Goal: Task Accomplishment & Management: Use online tool/utility

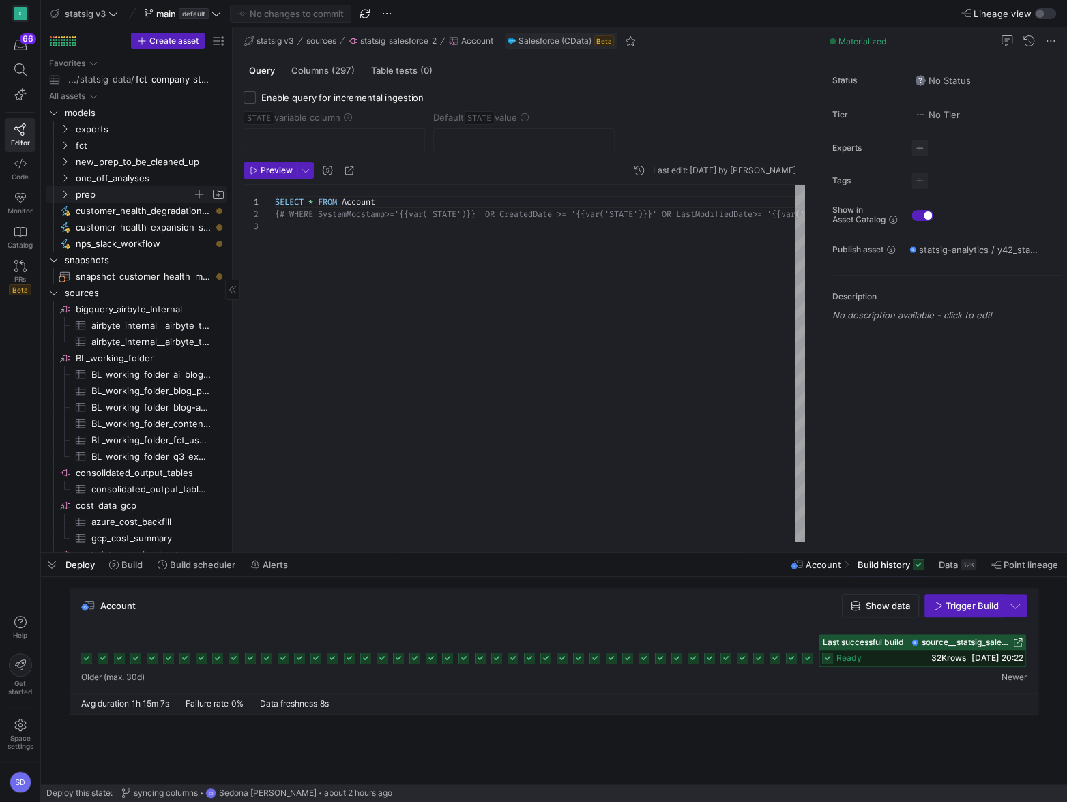
click at [85, 196] on span "prep" at bounding box center [134, 195] width 117 height 16
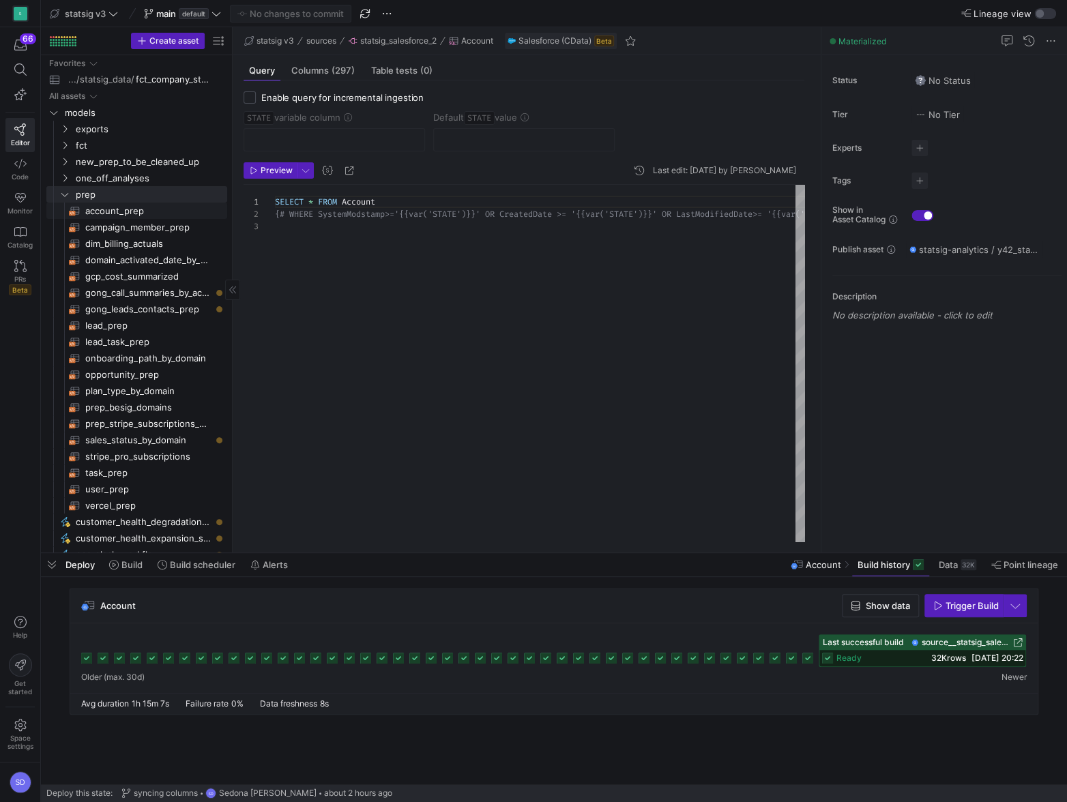
click at [100, 213] on span "account_prep​​​​​​​​​​" at bounding box center [148, 211] width 126 height 16
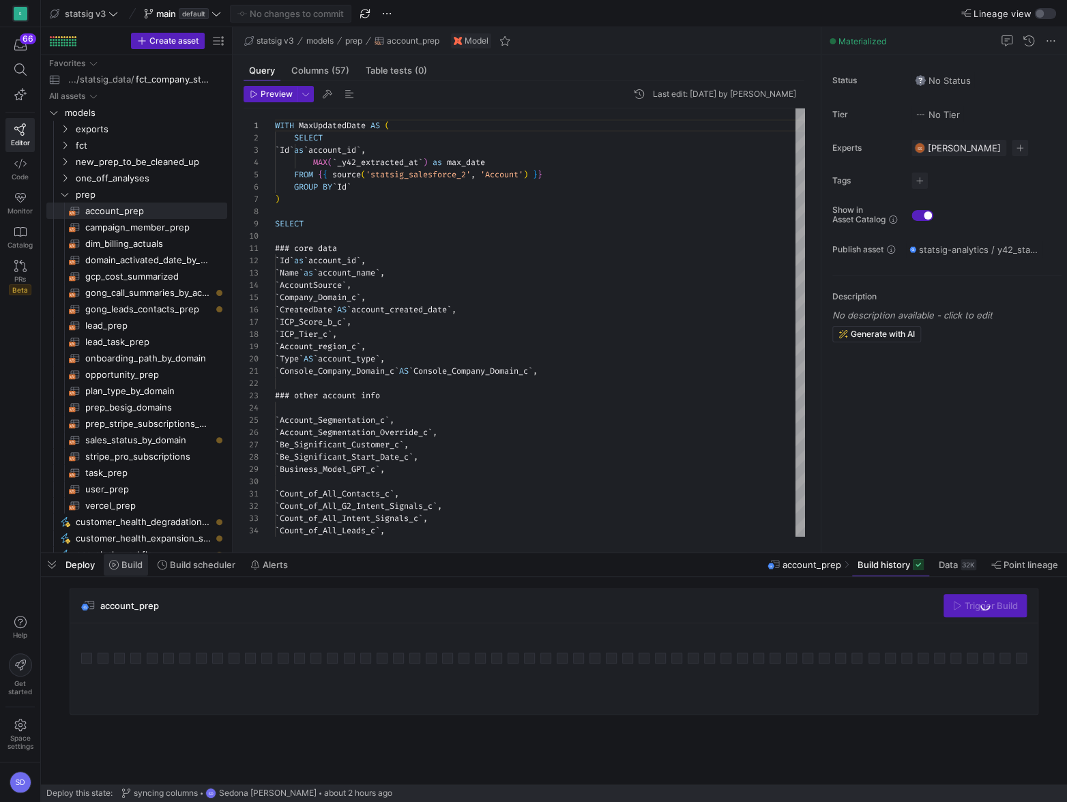
click at [123, 428] on span "Build" at bounding box center [131, 564] width 21 height 11
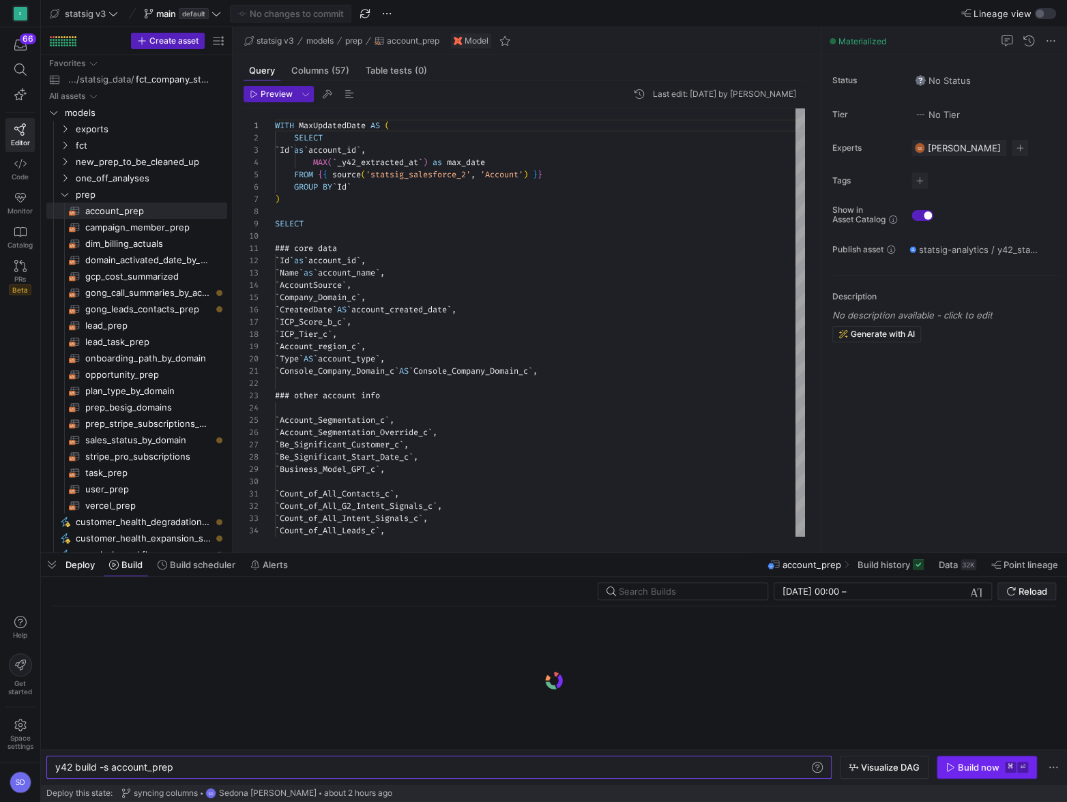
click at [892, 428] on div "Build now" at bounding box center [979, 767] width 42 height 11
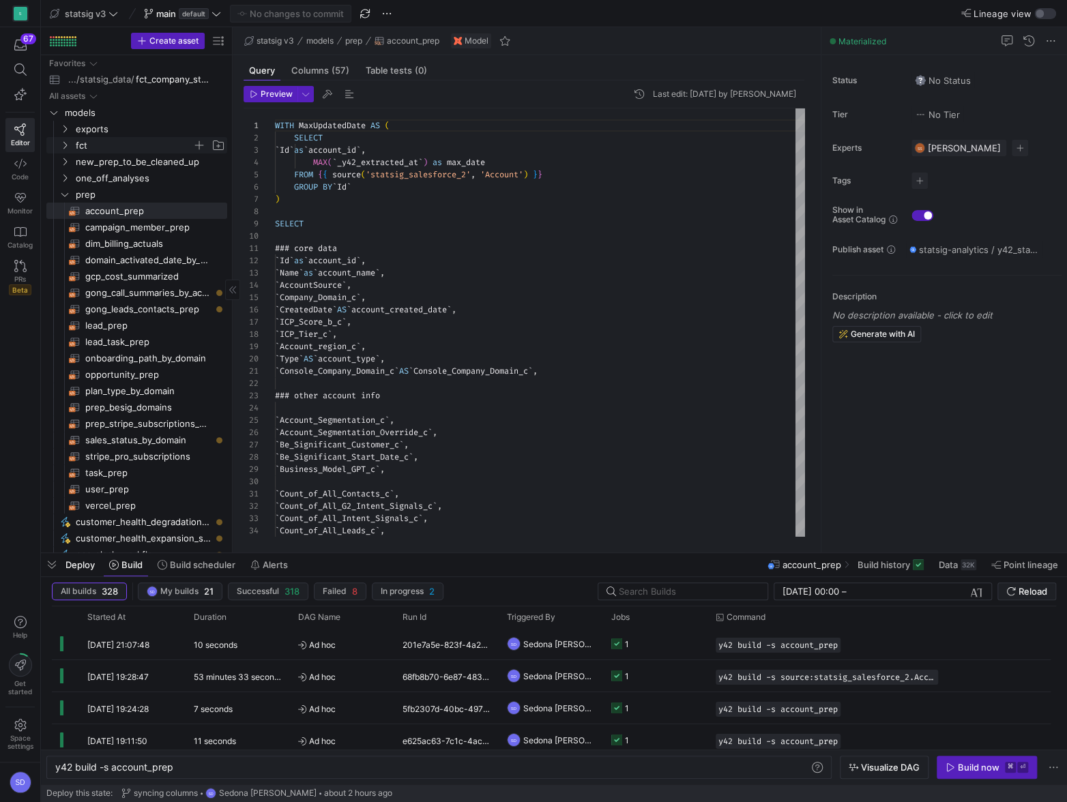
click at [67, 149] on y42-icon "Press SPACE to select this row." at bounding box center [64, 145] width 11 height 11
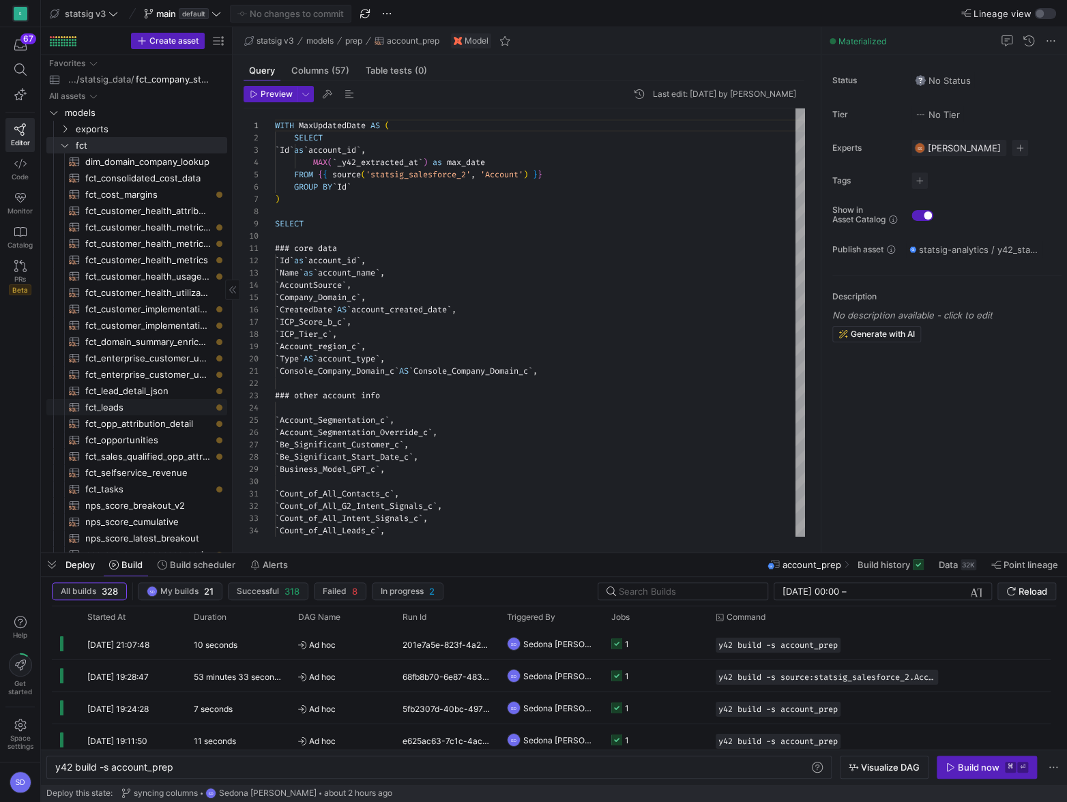
click at [104, 404] on span "fct_leads​​​​​​​​​​" at bounding box center [148, 408] width 126 height 16
type textarea "### all lead fields selected WITH lead AS ( SELECT * FROM {{ ref('lead_prep') }…"
type textarea "y42 build -s fct_leads"
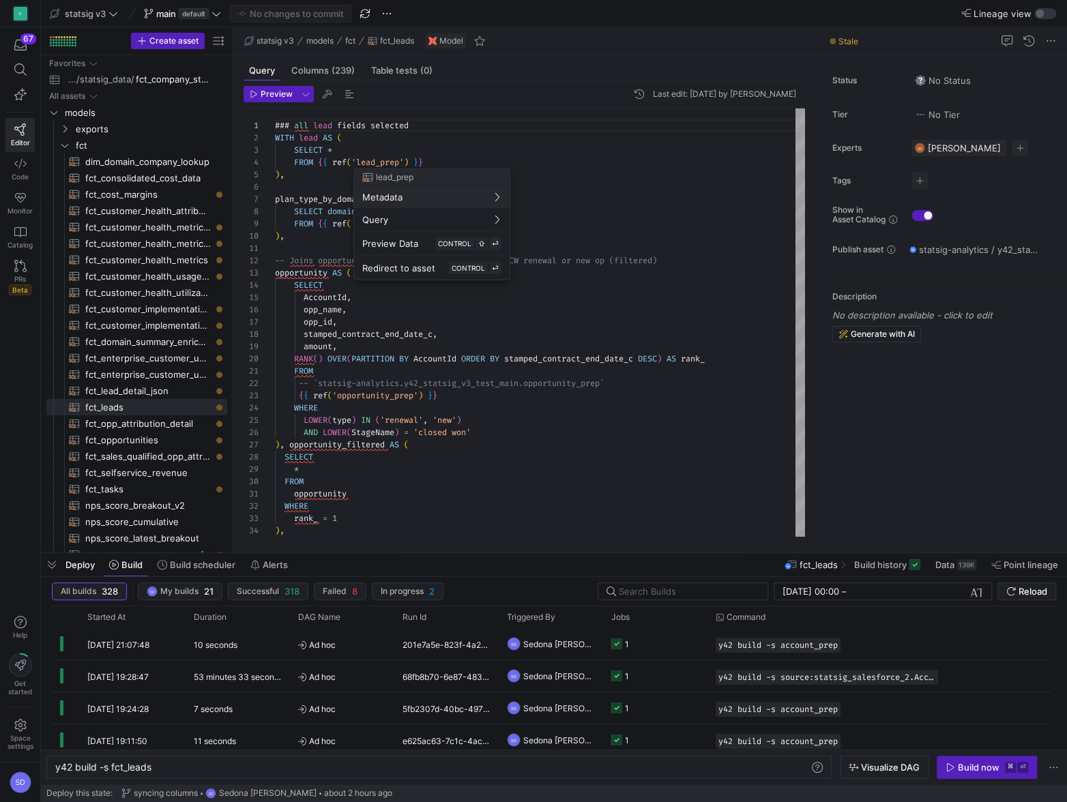
click at [299, 321] on div at bounding box center [533, 401] width 1067 height 802
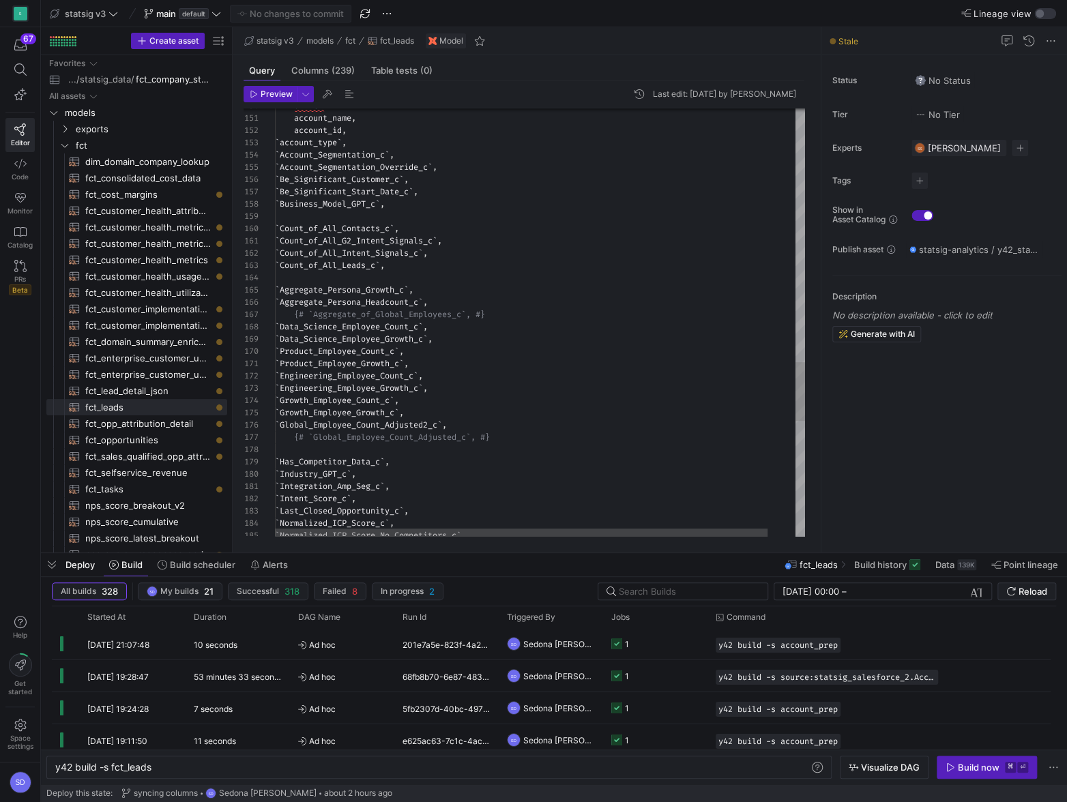
type textarea "account_name, account_id, `account_type`, `Account_Segmentation_c`, `Account_Se…"
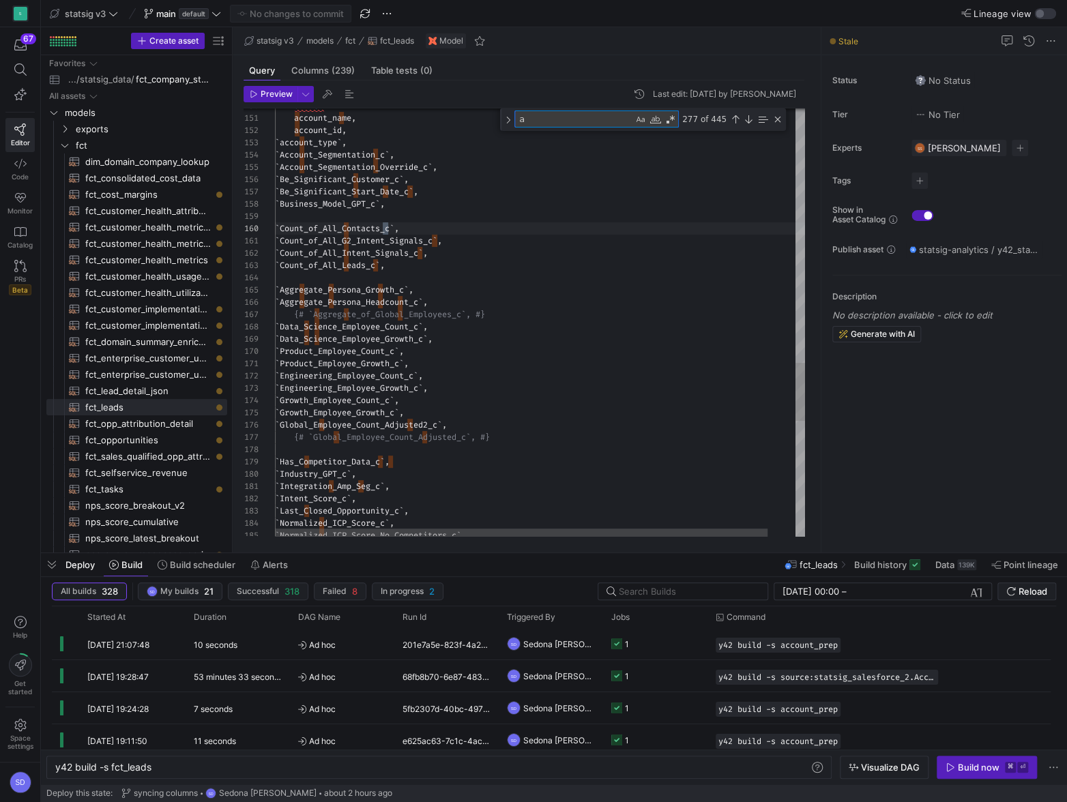
type textarea "ac"
type textarea "Console_Company_Domain_c, ShippingCity, ShippingState, ShippingCountry, FROM {{…"
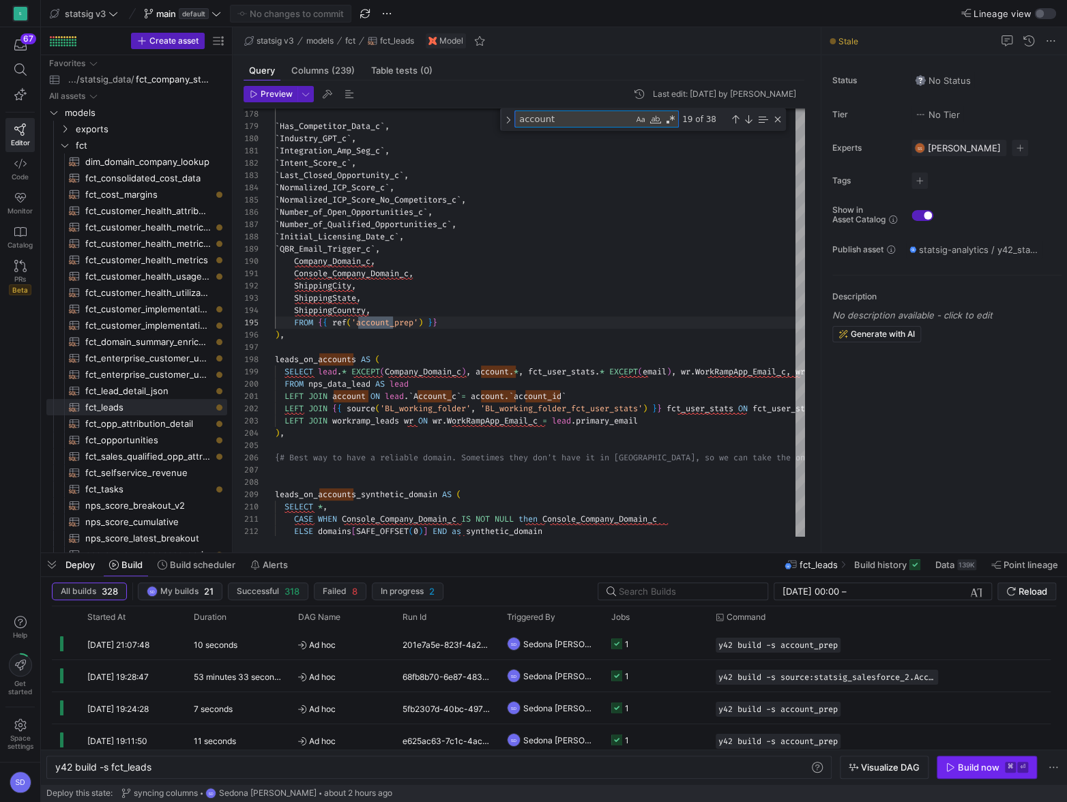
type textarea "account"
click at [892, 428] on span "button" at bounding box center [986, 767] width 99 height 22
click at [20, 65] on icon at bounding box center [20, 69] width 12 height 12
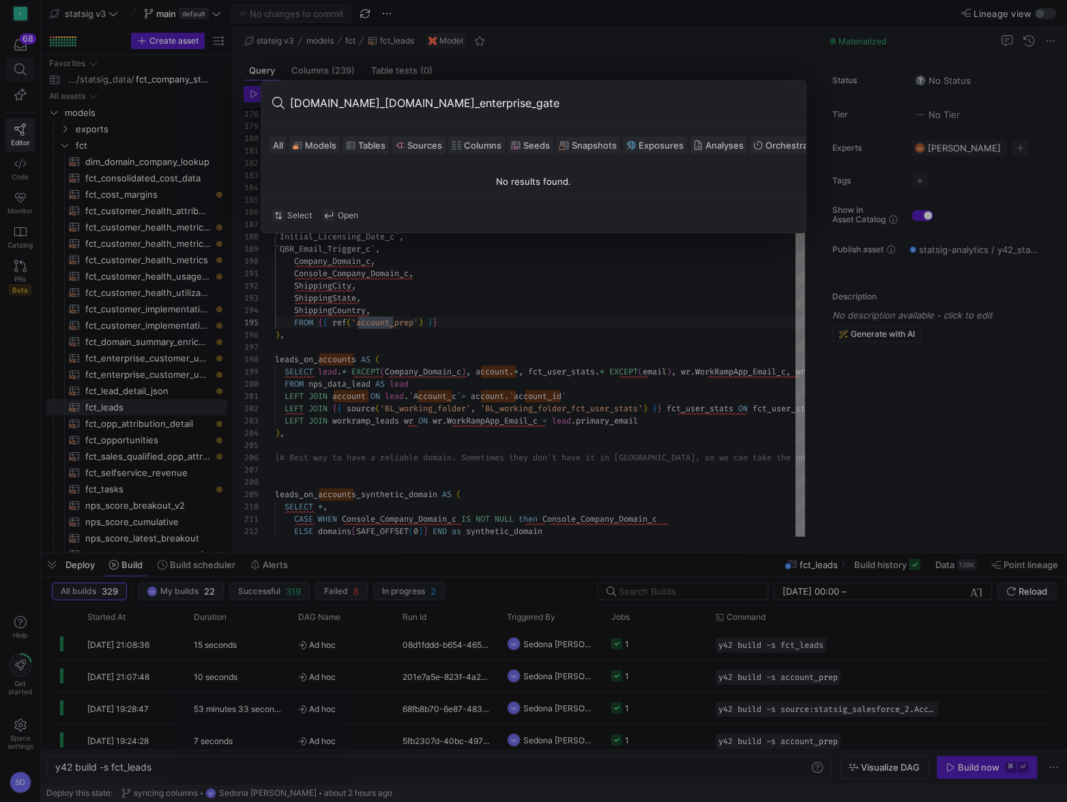
type input "[DOMAIN_NAME]_[DOMAIN_NAME]_enterprise_gate"
click at [591, 53] on div at bounding box center [533, 401] width 1067 height 802
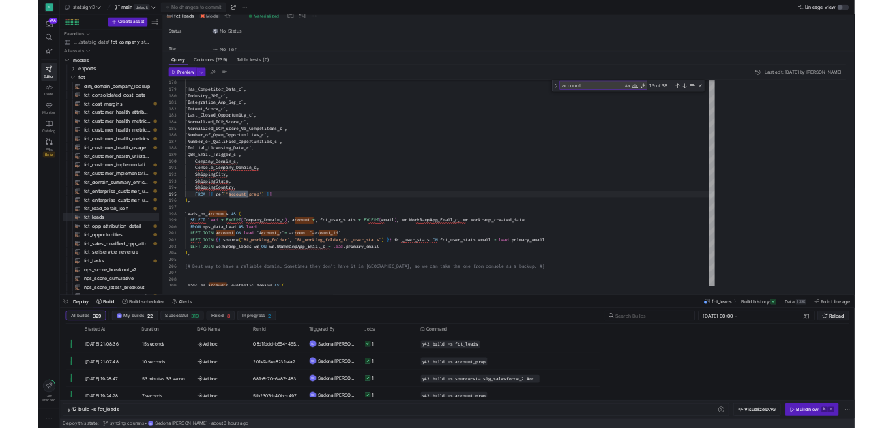
scroll to position [123, 118]
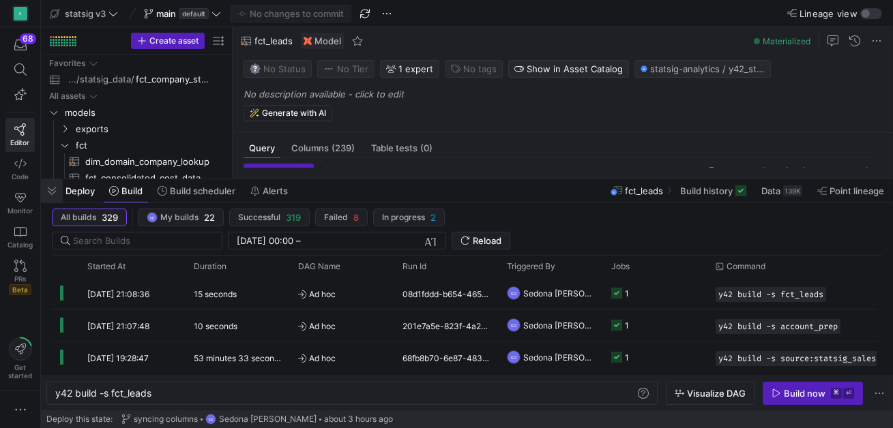
click at [53, 190] on span "button" at bounding box center [52, 190] width 22 height 23
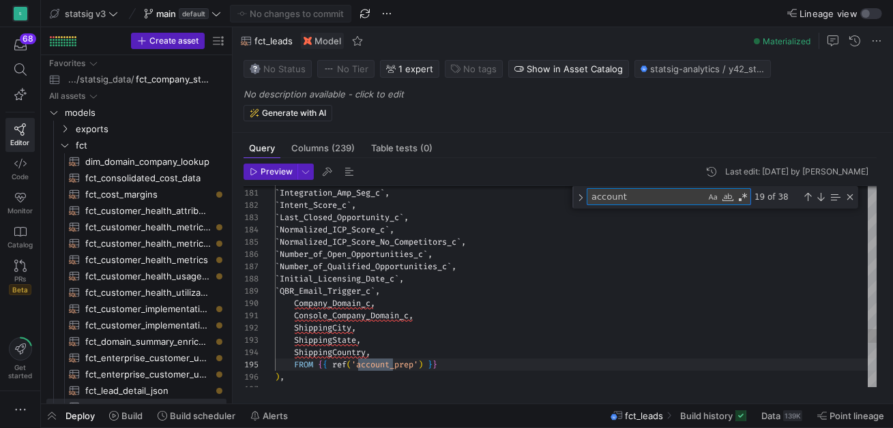
click at [617, 198] on textarea "account" at bounding box center [646, 197] width 118 height 16
type textarea "j"
type textarea "`Product_Employee_Growth_c`, `Engineering_Employee_Count_c`, `Engineering_Emplo…"
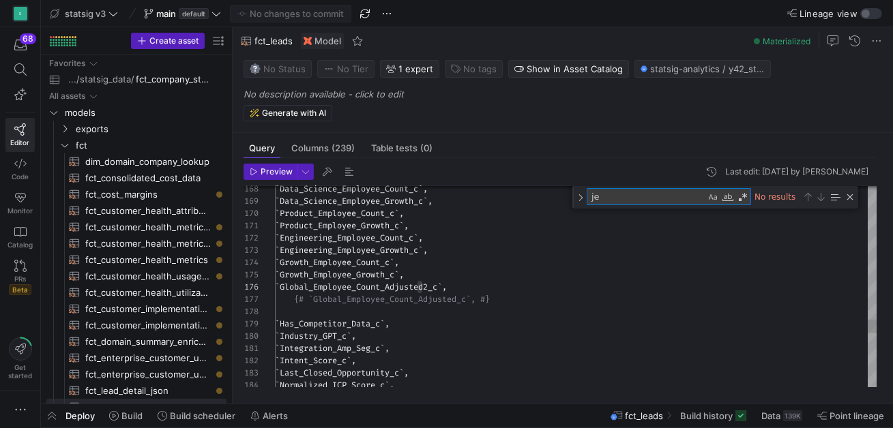
type textarea "j"
type textarea "`Count_of_All_G2_Intent_Signals_c`, `Count_of_All_Intent_Signals_c`, `Count_of_…"
type textarea "hea"
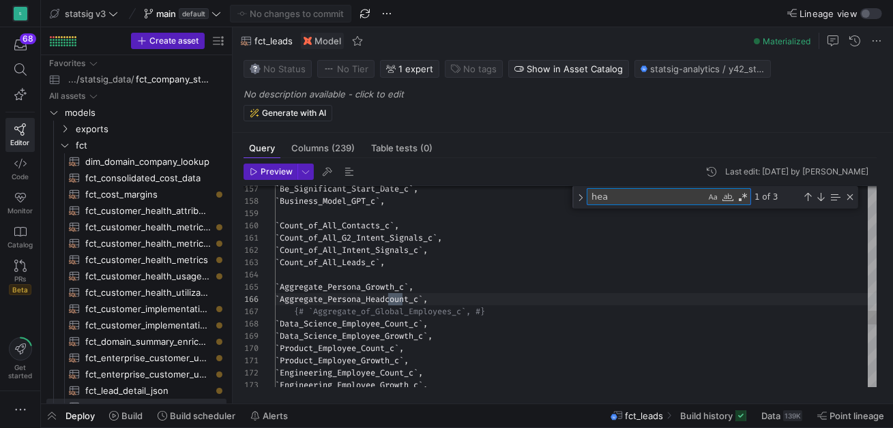
type textarea "CASE WHEN Console_Company_Domain_c IS NOT NULL then Console_Company_Domain_c EL…"
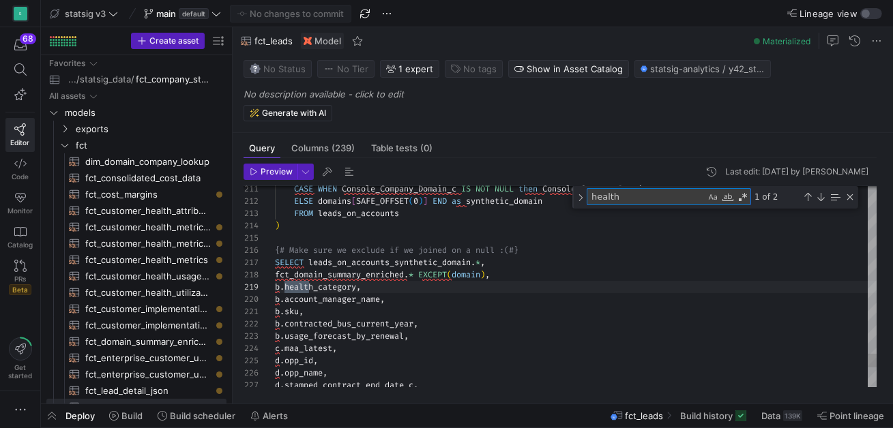
scroll to position [123, 40]
click at [623, 203] on textarea "healthr" at bounding box center [646, 197] width 118 height 16
type textarea "health"
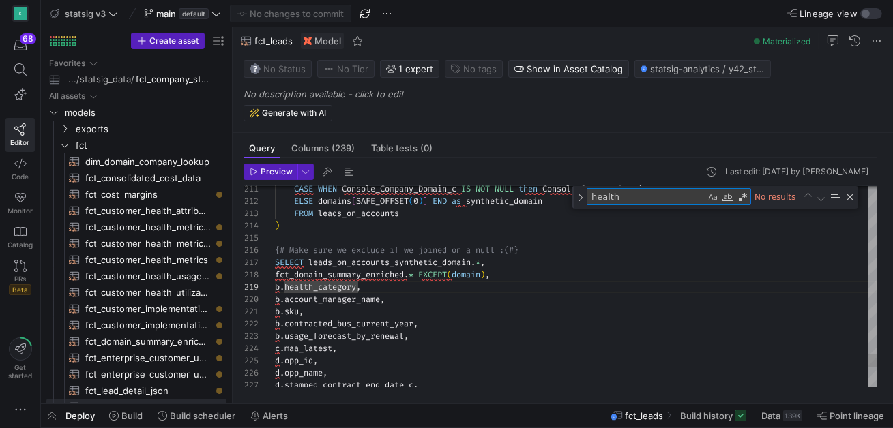
type textarea "leads_on_accounts_synthetic_domain LEFT JOIN fct_domain_summary_enriched ON lea…"
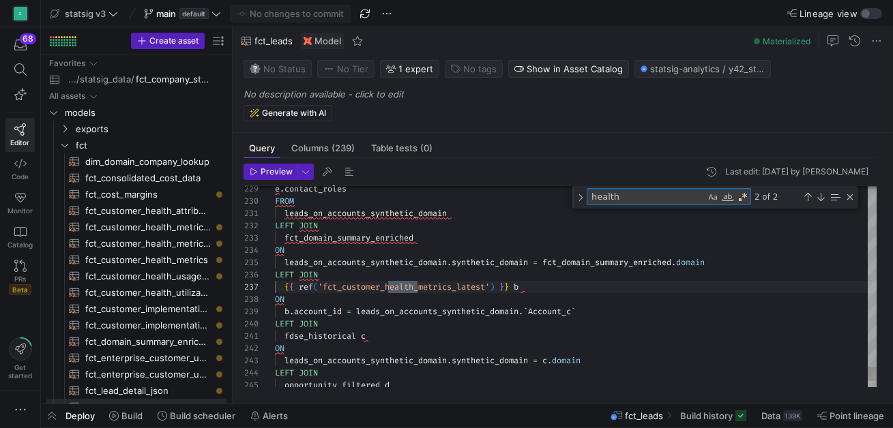
scroll to position [123, 143]
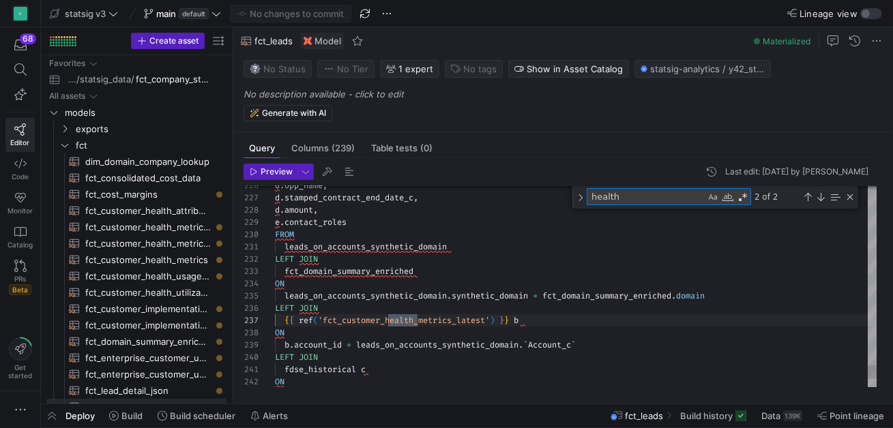
type textarea "health"
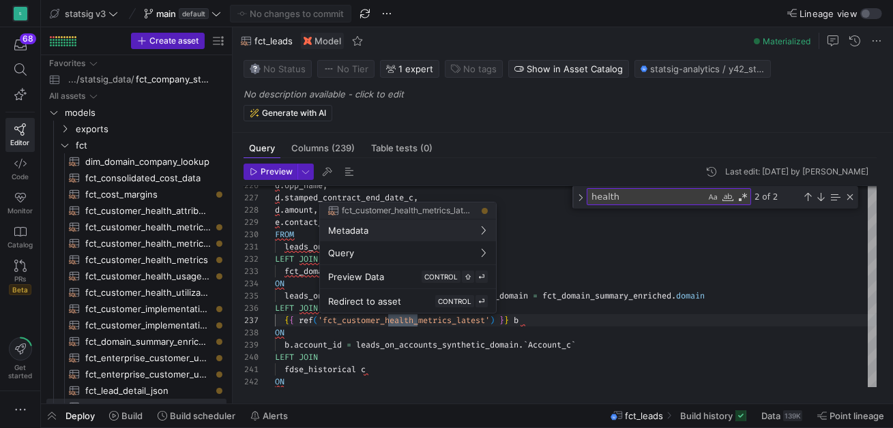
click at [483, 321] on div at bounding box center [446, 214] width 893 height 428
click at [503, 348] on div at bounding box center [446, 214] width 893 height 428
